Goal: Transaction & Acquisition: Purchase product/service

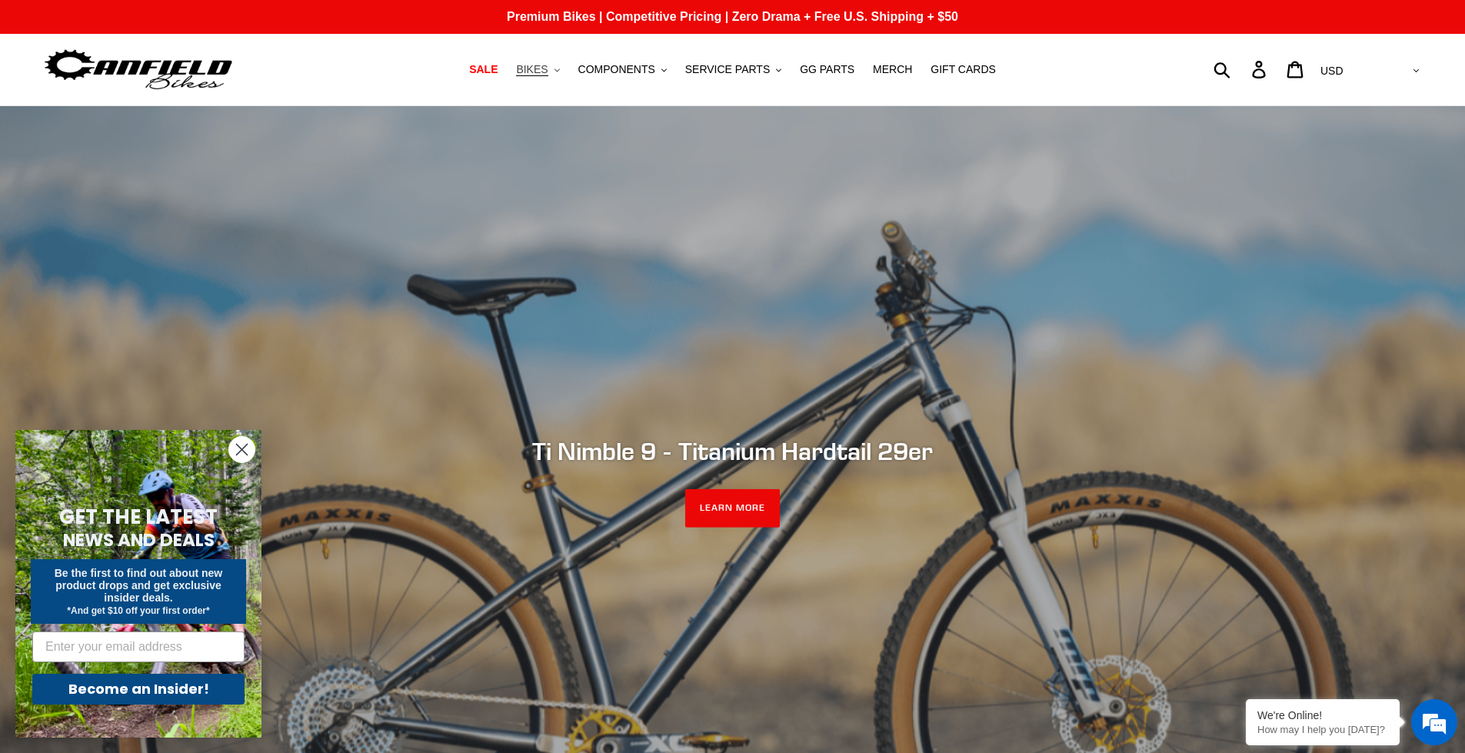
click at [565, 67] on button "BIKES .cls-1{fill:#231f20}" at bounding box center [537, 69] width 58 height 21
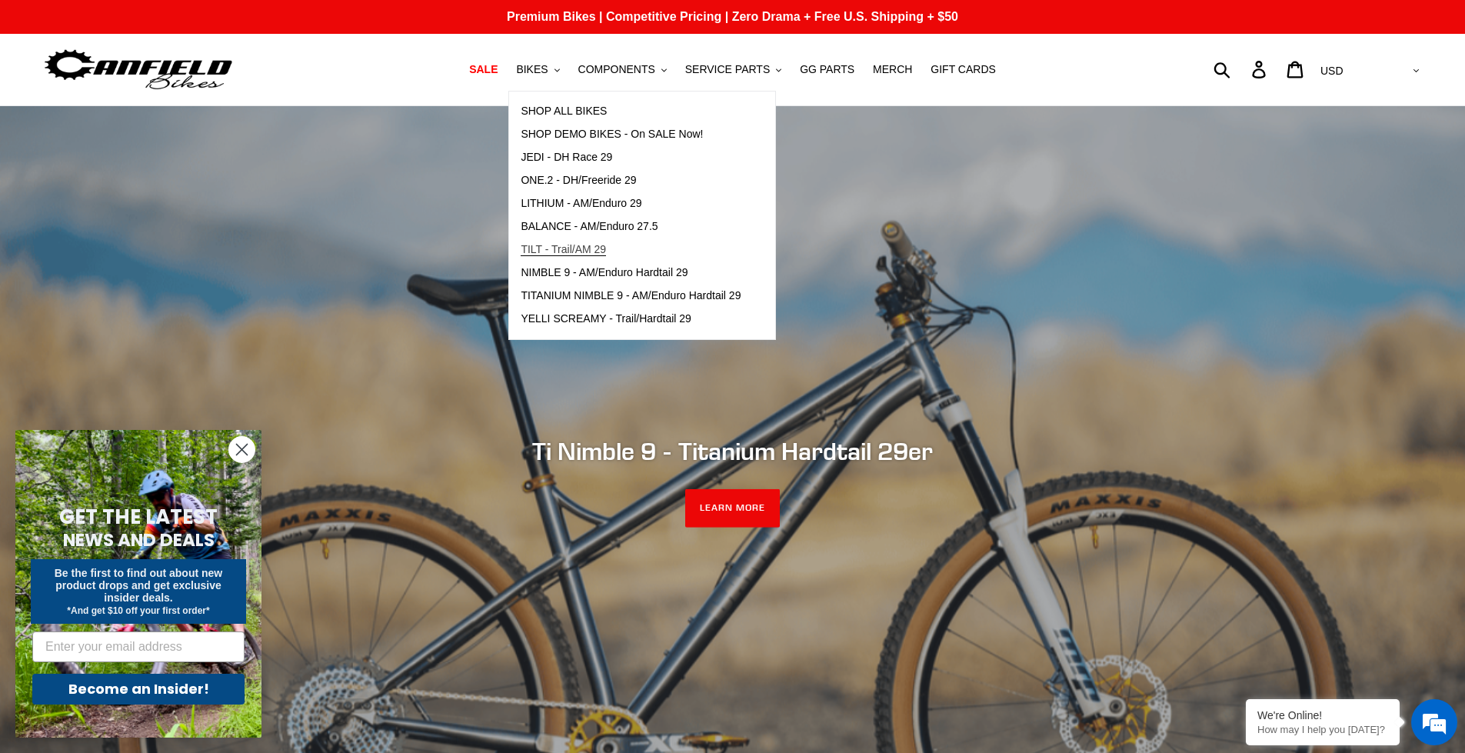
click at [562, 248] on span "TILT - Trail/AM 29" at bounding box center [563, 249] width 85 height 13
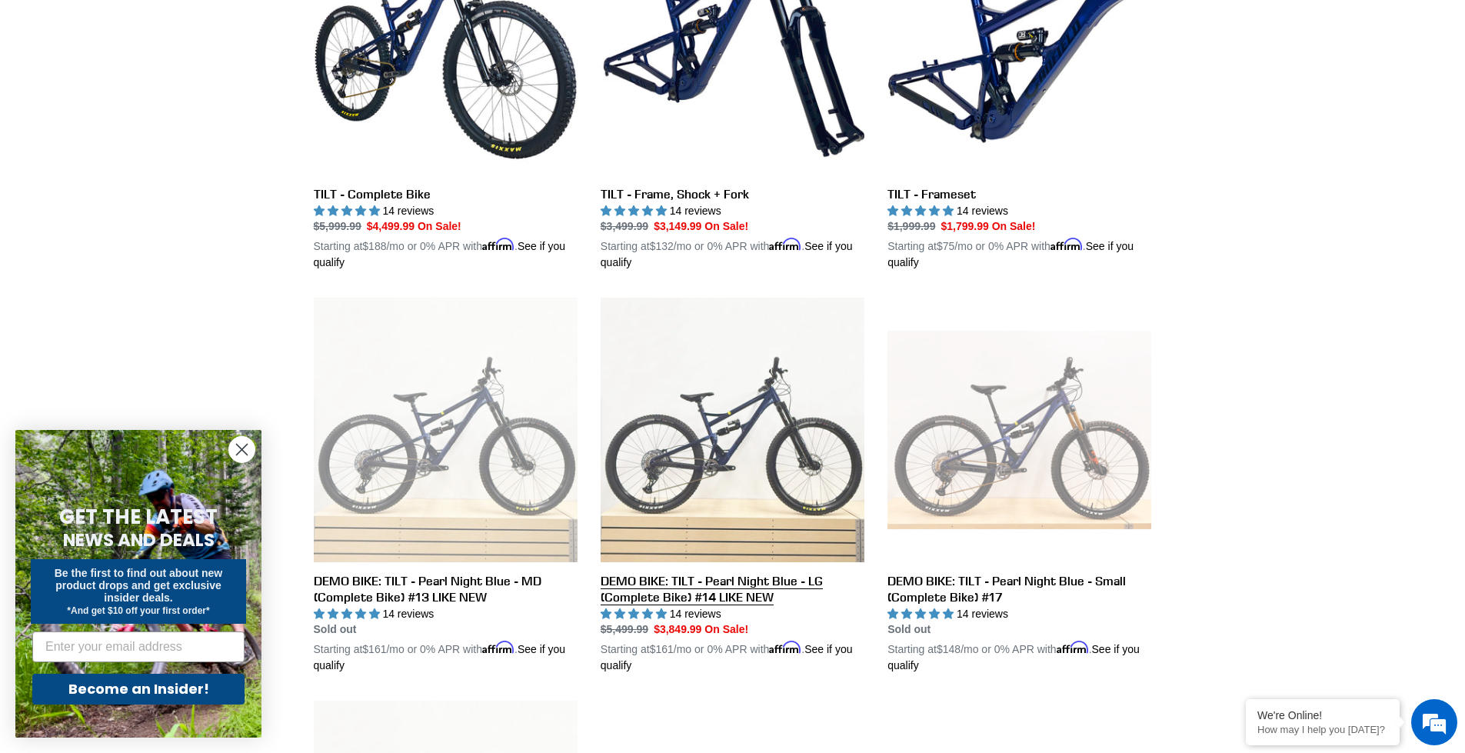
click at [739, 591] on link "DEMO BIKE: TILT - Pearl Night Blue - LG (Complete Bike) #14 LIKE NEW" at bounding box center [733, 486] width 264 height 376
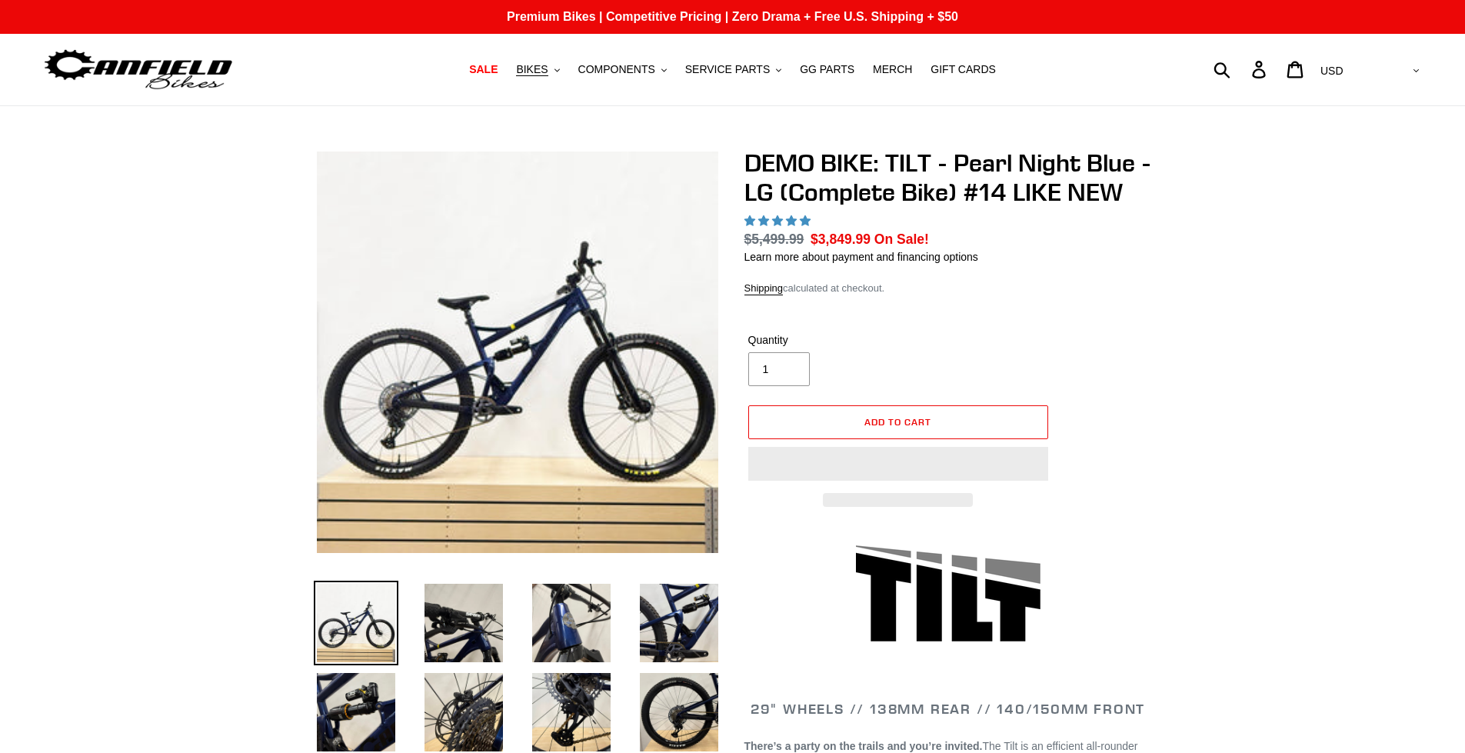
select select "highest-rating"
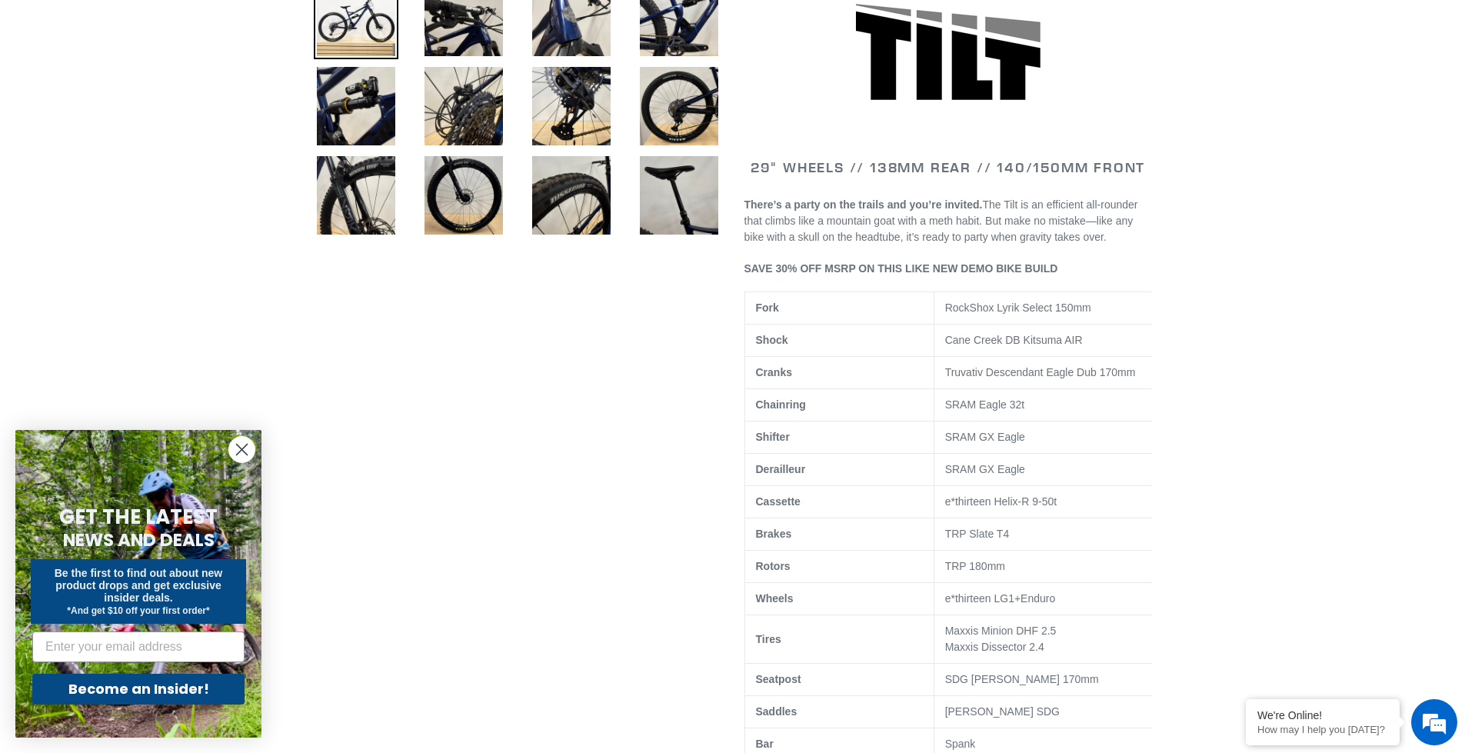
scroll to position [615, 0]
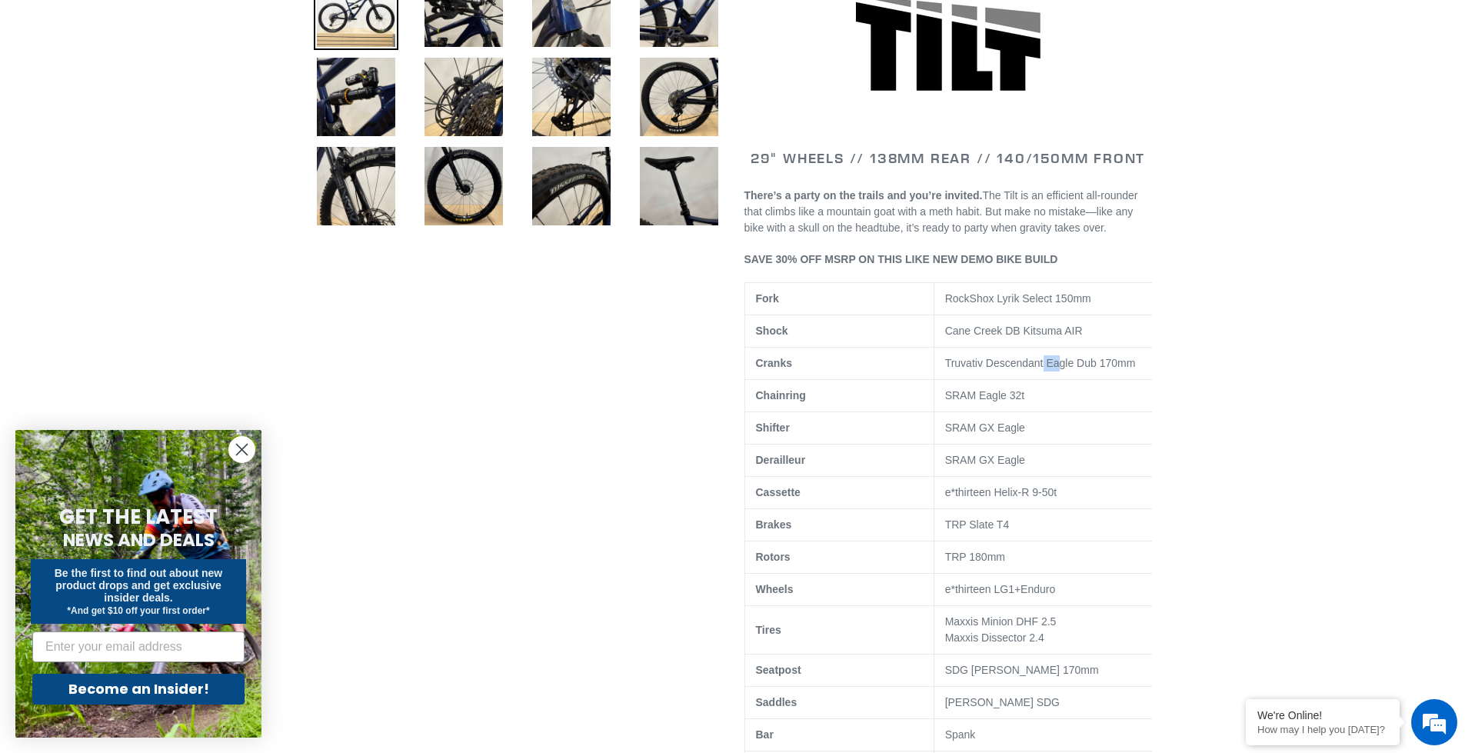
drag, startPoint x: 1041, startPoint y: 378, endPoint x: 1057, endPoint y: 375, distance: 16.3
click at [1057, 369] on span "Truvativ Descendant Eagle Dub 170mm" at bounding box center [1040, 363] width 191 height 12
drag, startPoint x: 1008, startPoint y: 312, endPoint x: 1048, endPoint y: 309, distance: 40.1
click at [1045, 305] on span "RockShox Lyrik Select 150mm" at bounding box center [1018, 298] width 146 height 12
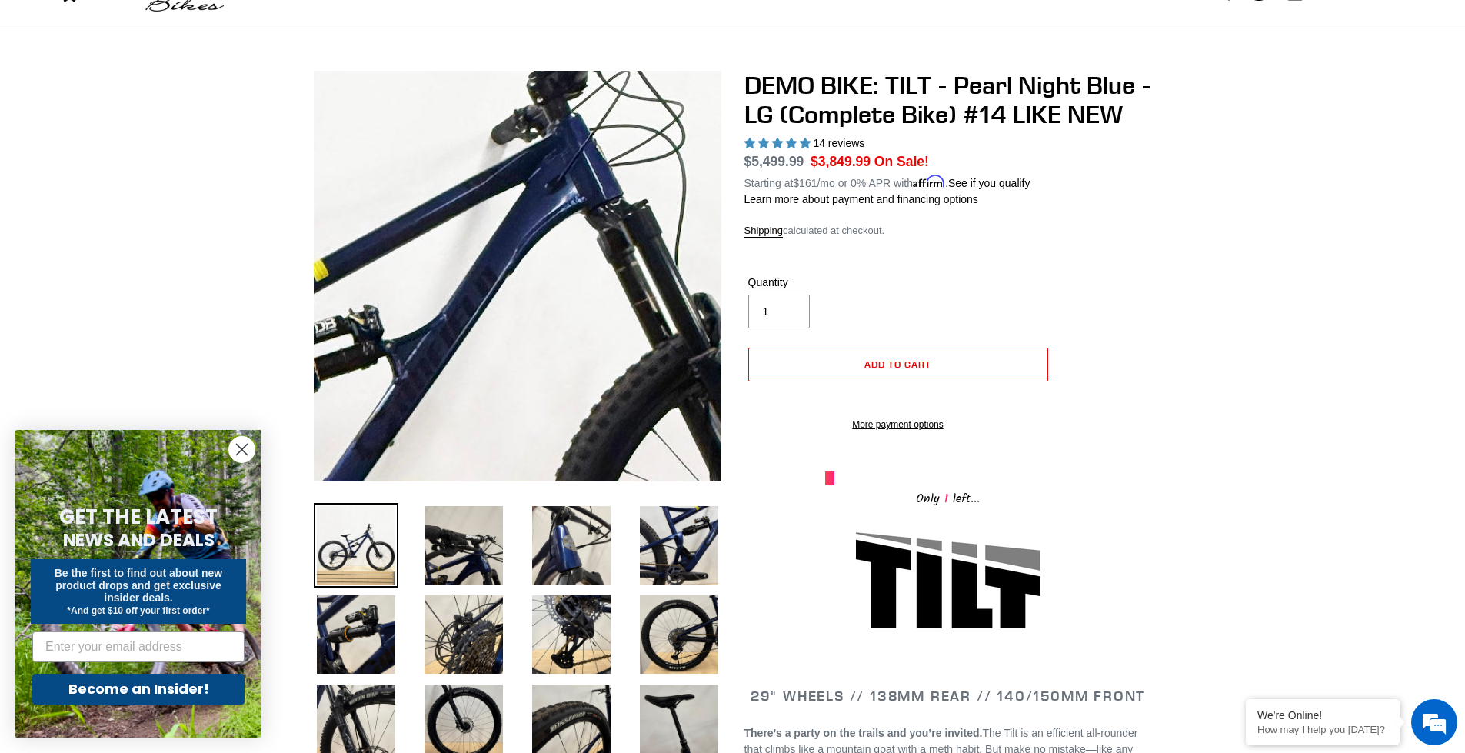
scroll to position [0, 0]
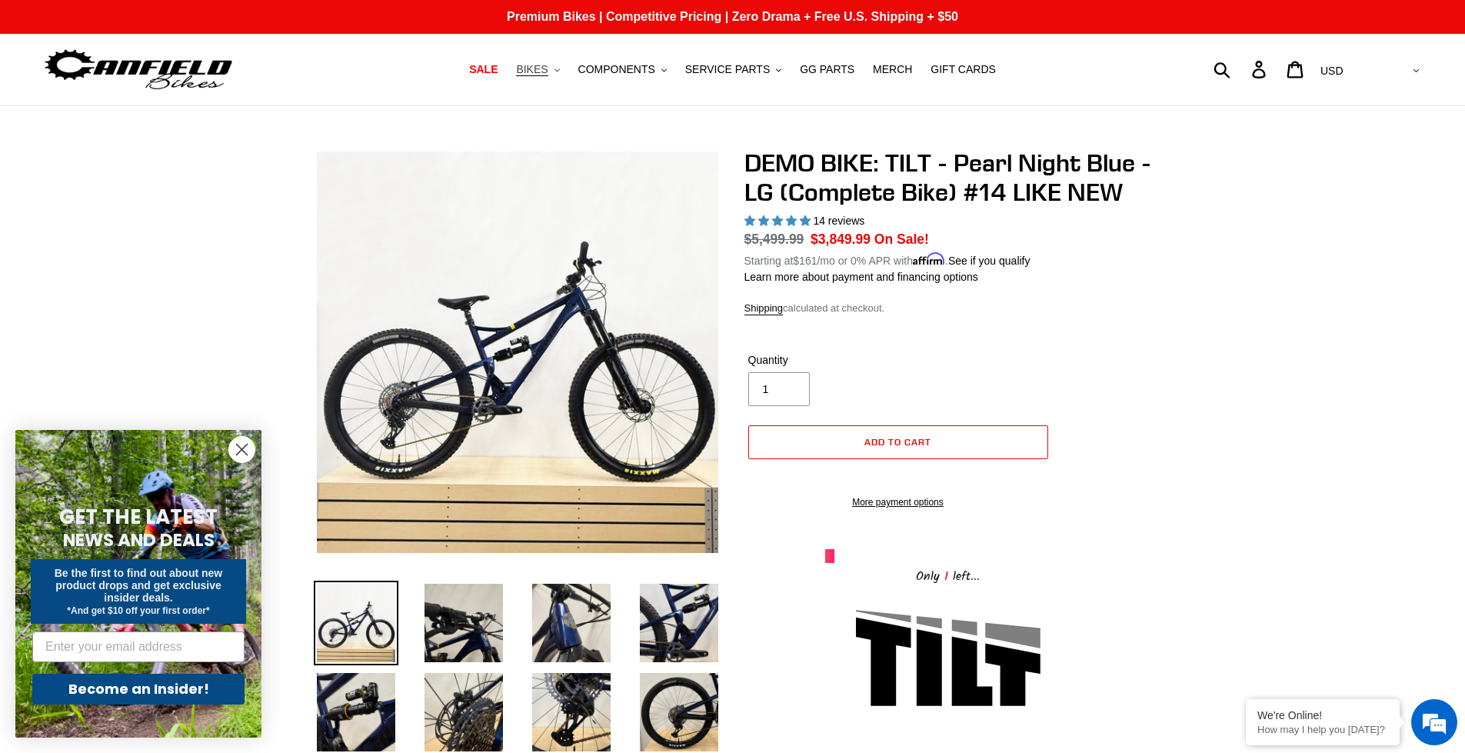
click at [548, 71] on span "BIKES" at bounding box center [532, 69] width 32 height 13
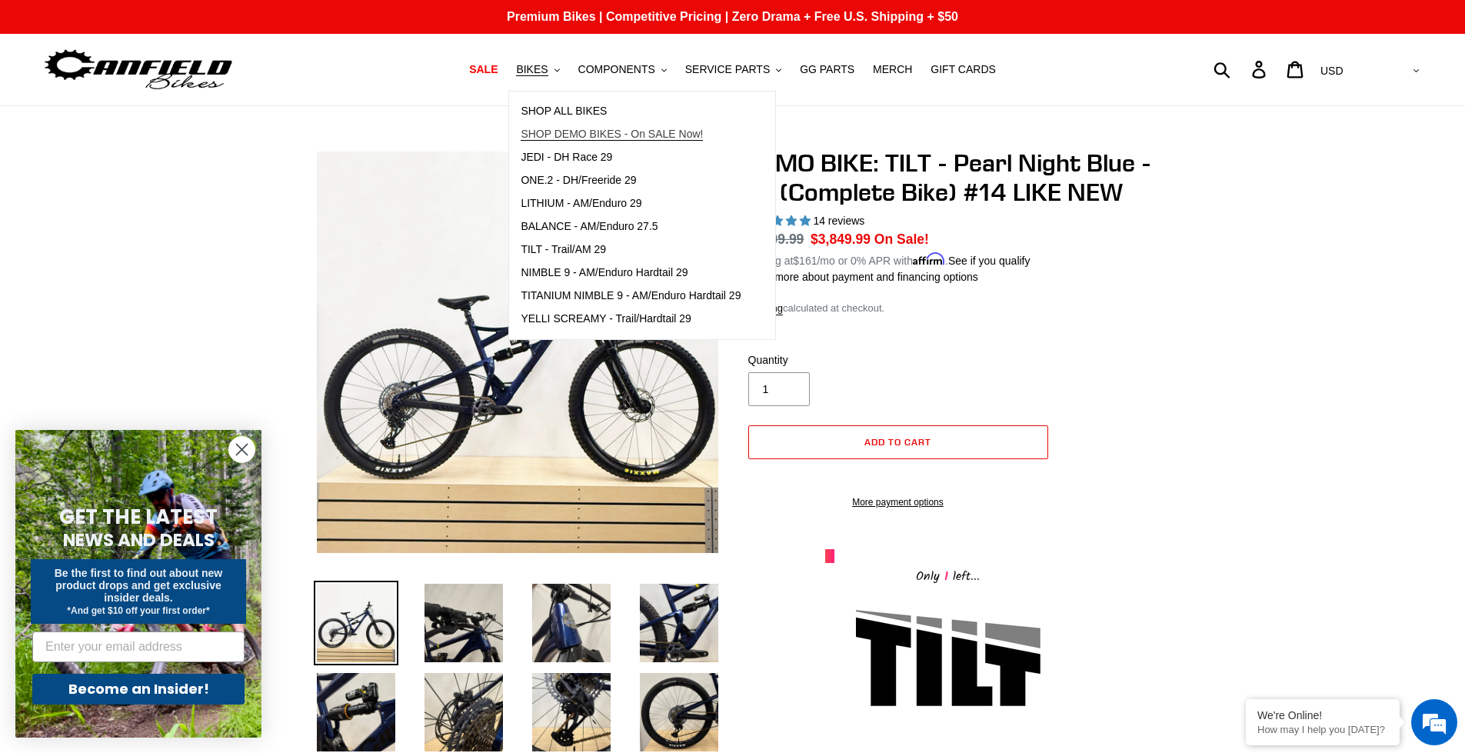
click at [573, 130] on span "SHOP DEMO BIKES - On SALE Now!" at bounding box center [612, 134] width 182 height 13
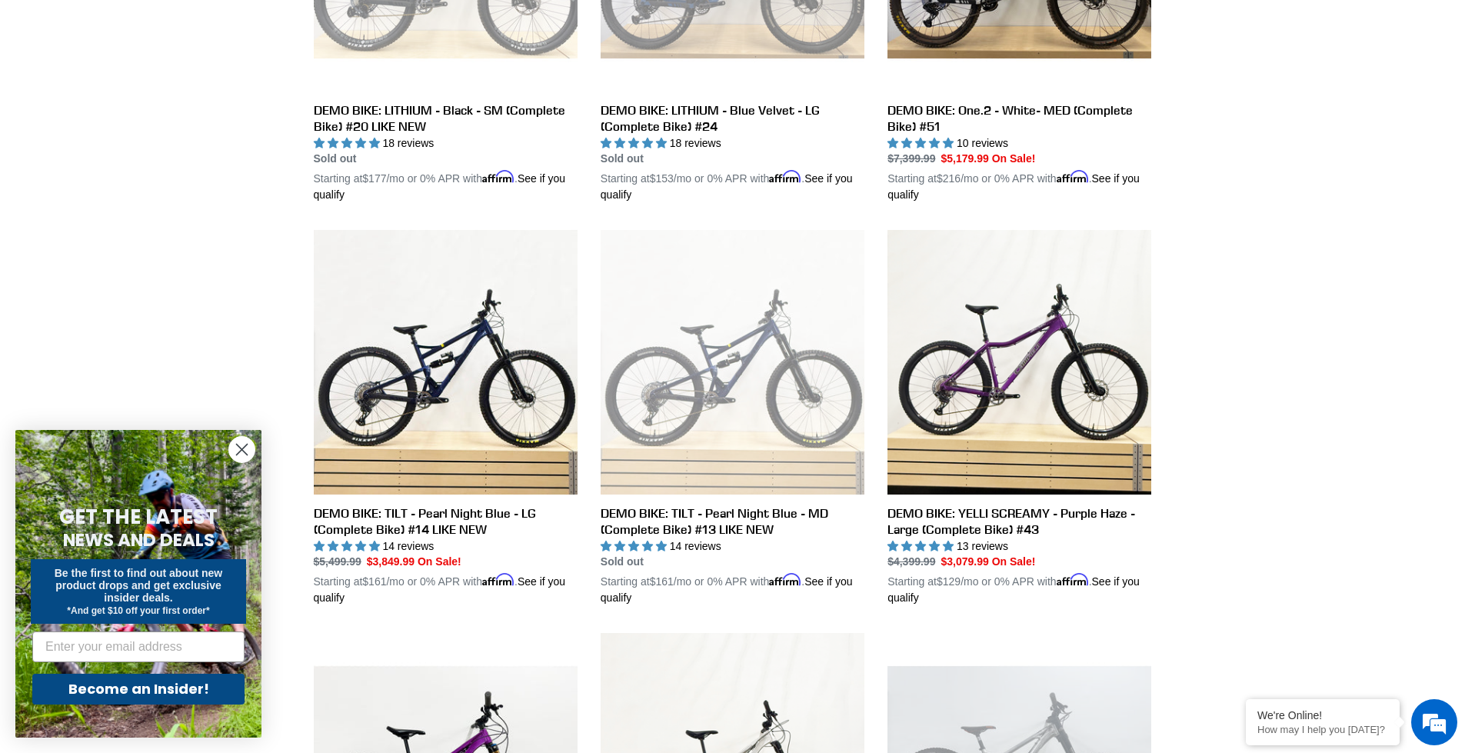
scroll to position [1000, 0]
